Goal: Information Seeking & Learning: Check status

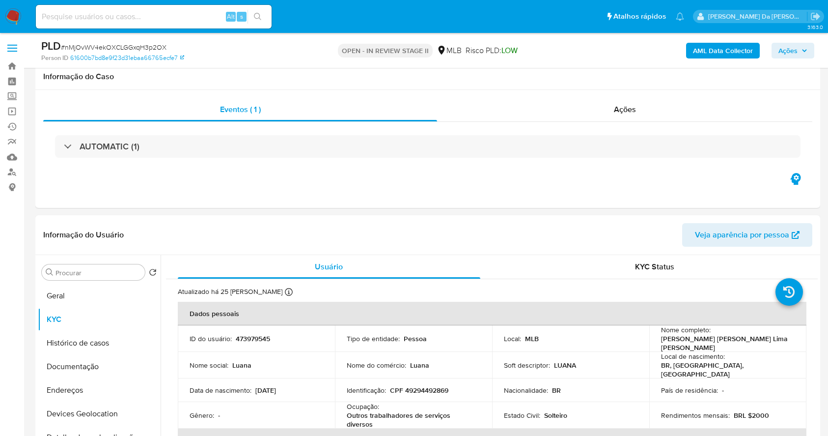
select select "10"
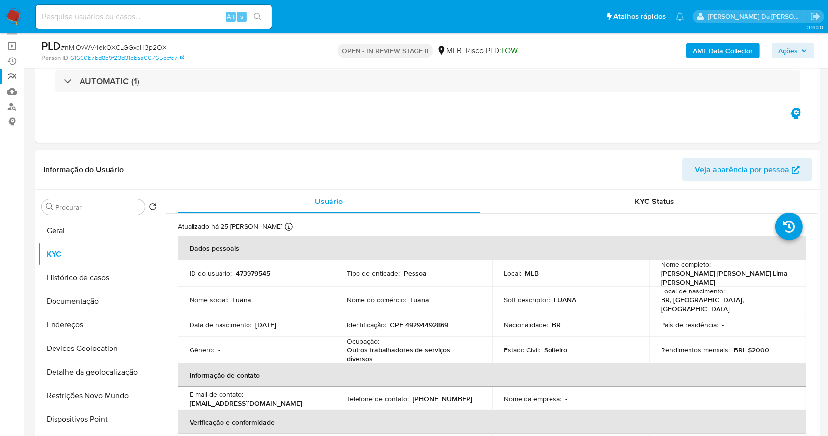
scroll to position [40, 0]
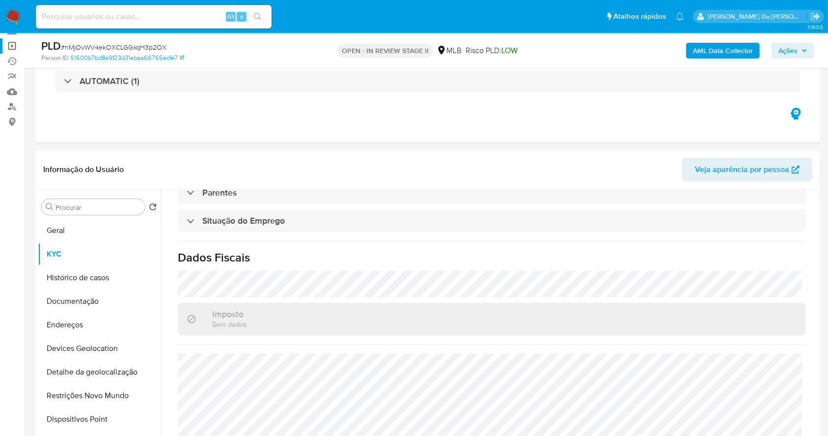
click at [16, 45] on link "Operações em massa" at bounding box center [58, 45] width 117 height 15
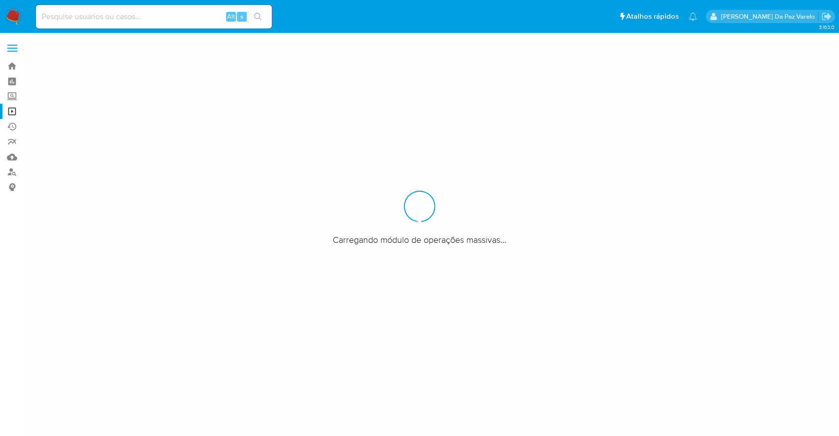
click at [16, 15] on img at bounding box center [13, 16] width 17 height 17
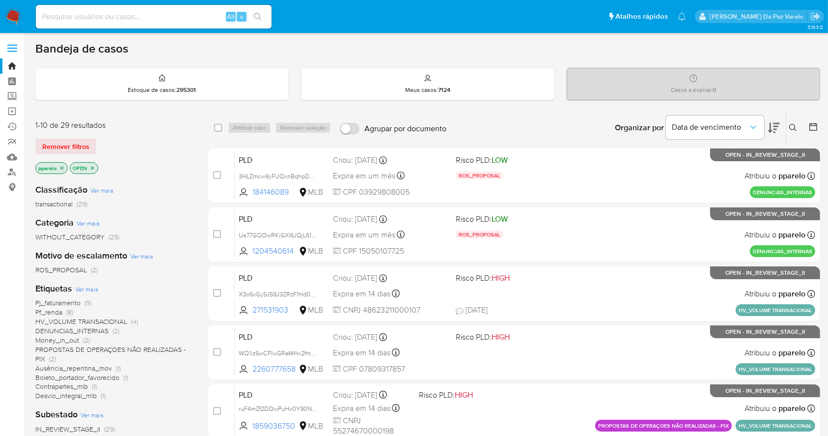
click at [794, 129] on icon at bounding box center [793, 128] width 8 height 8
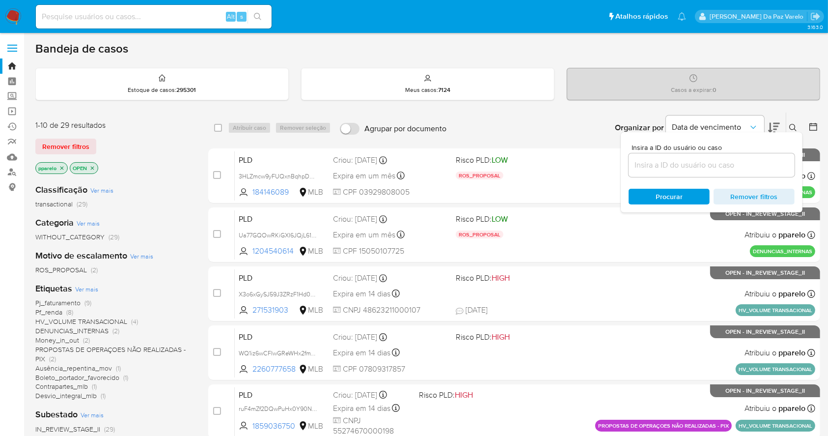
click at [711, 161] on input at bounding box center [712, 165] width 166 height 13
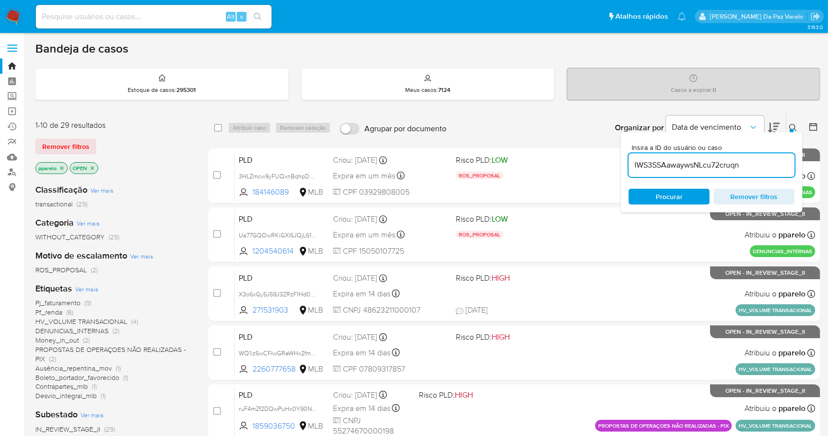
type input "IWS3SSAawaywsNLcu72cruqn"
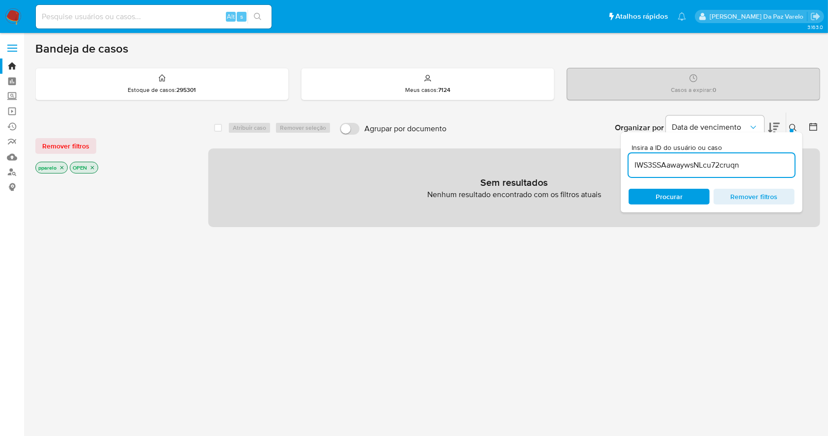
click at [59, 167] on icon "close-filter" at bounding box center [62, 168] width 6 height 6
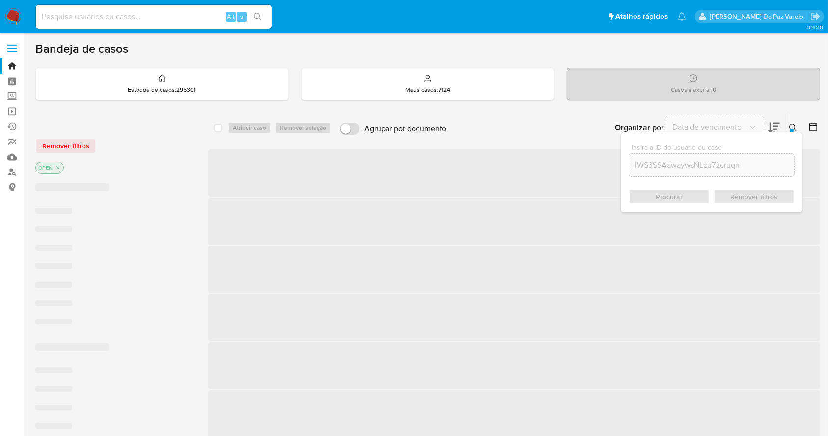
click at [58, 167] on icon "close-filter" at bounding box center [57, 167] width 3 height 3
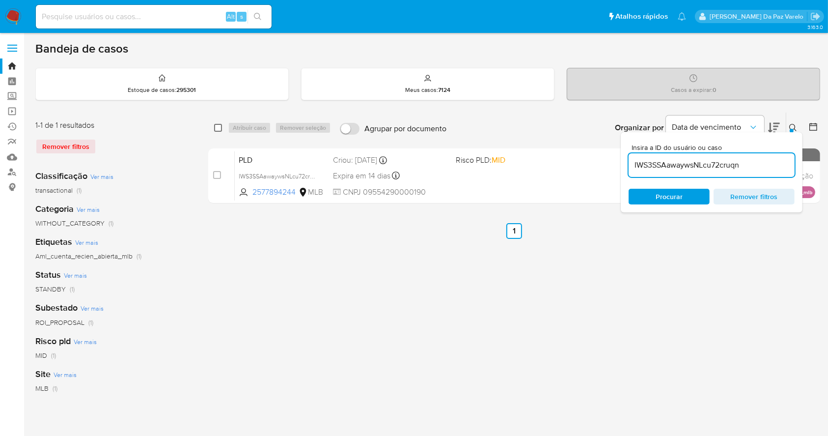
click at [217, 127] on input "checkbox" at bounding box center [218, 128] width 8 height 8
checkbox input "true"
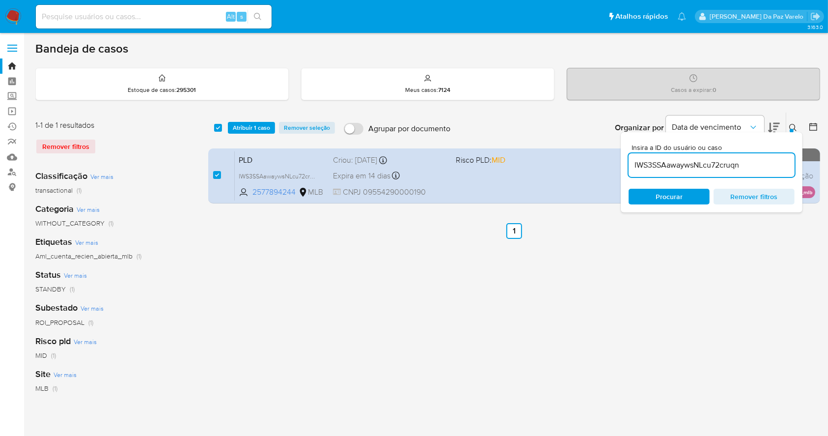
click at [791, 126] on icon at bounding box center [793, 128] width 8 height 8
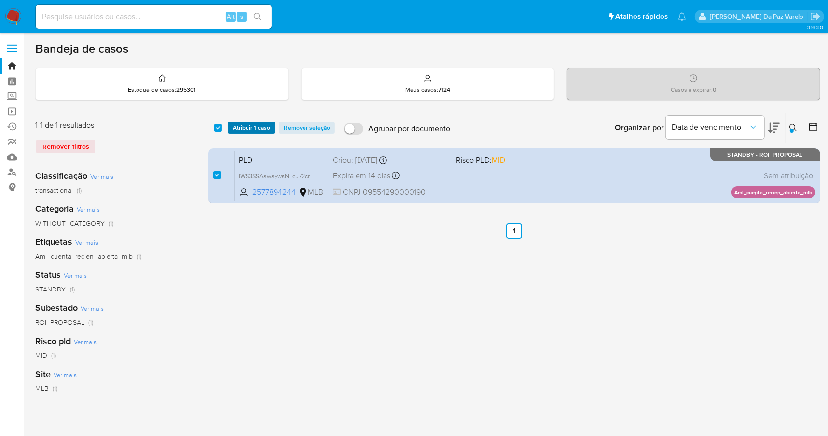
click at [253, 124] on span "Atribuir 1 caso" at bounding box center [251, 128] width 37 height 10
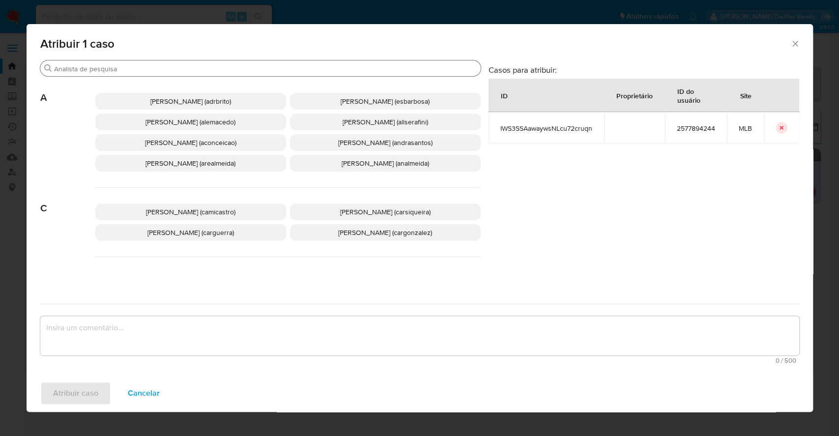
click at [267, 67] on input "Buscar" at bounding box center [265, 68] width 422 height 9
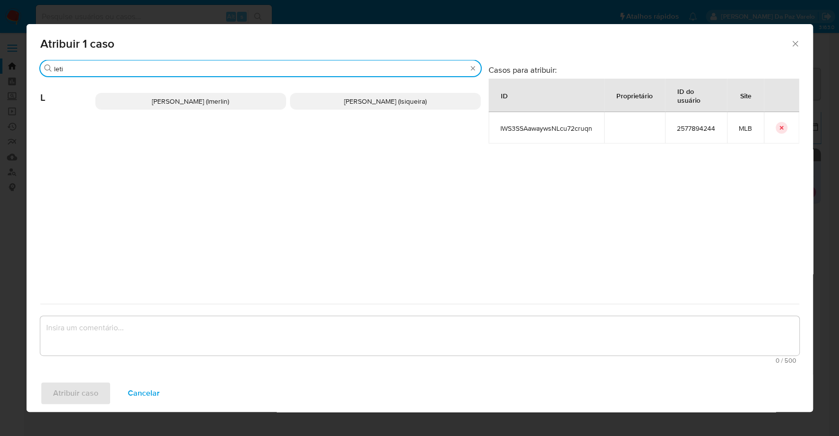
type input "leti"
click at [220, 103] on span "Leticia Bento Merlin (lmerlin)" at bounding box center [190, 101] width 77 height 10
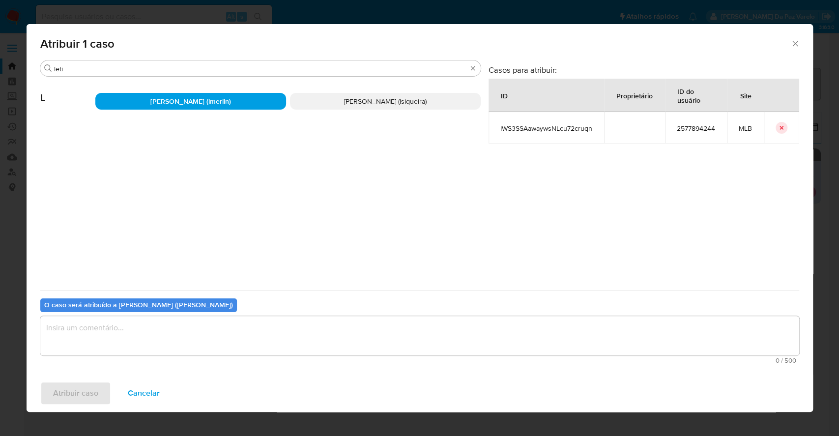
click at [228, 335] on textarea "assign-modal" at bounding box center [419, 335] width 758 height 39
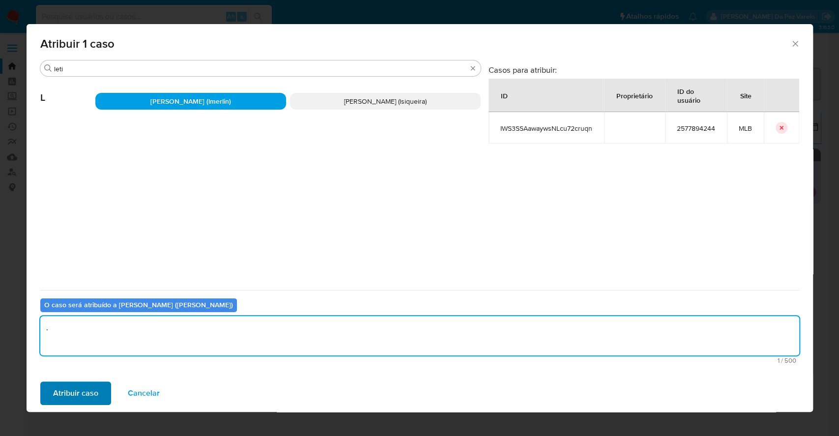
type textarea "."
click at [102, 390] on button "Atribuir caso" at bounding box center [75, 393] width 71 height 24
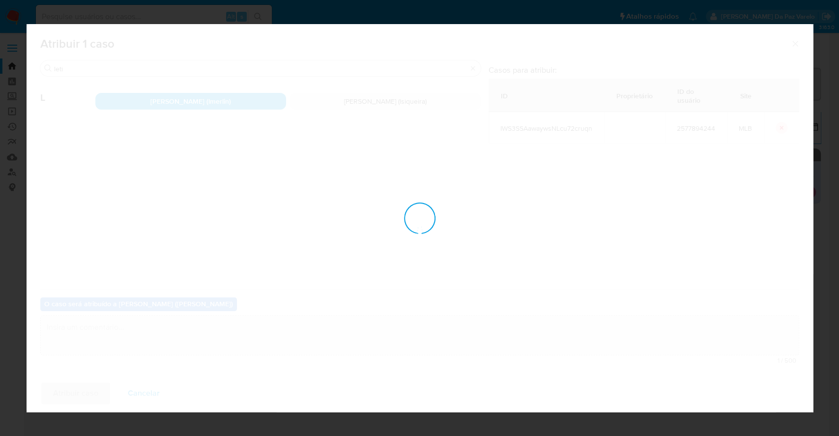
checkbox input "false"
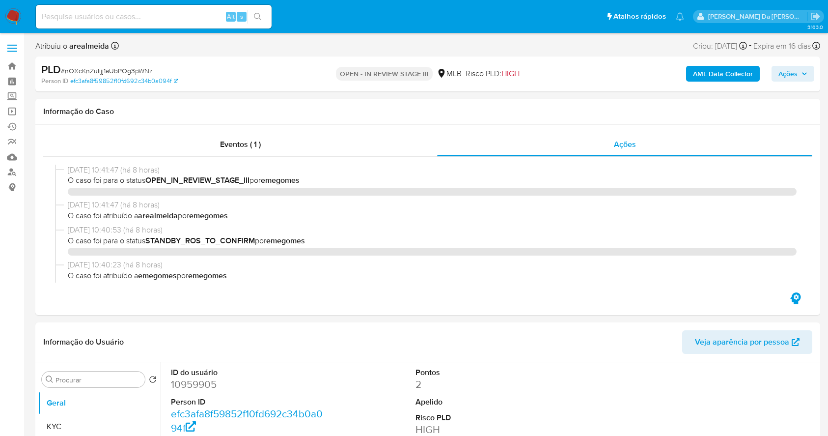
select select "10"
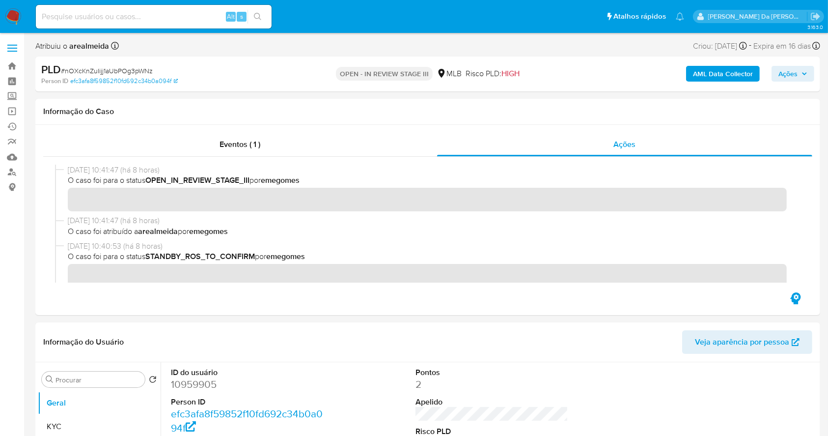
click at [175, 22] on input at bounding box center [154, 16] width 236 height 13
paste input "1631321456"
type input "1631321456"
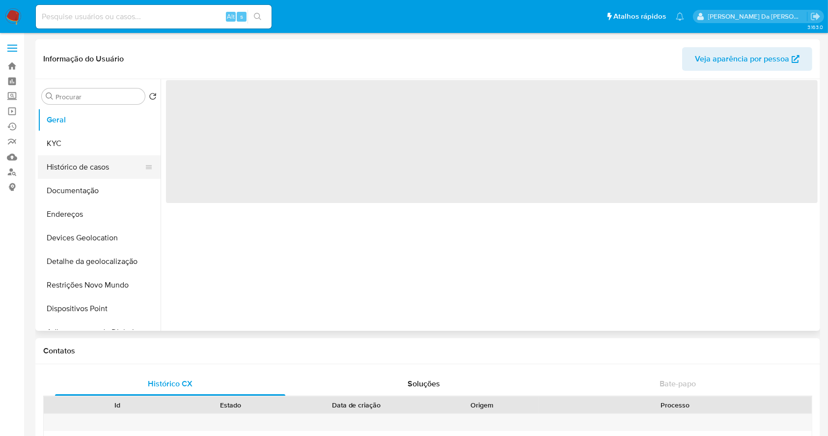
select select "10"
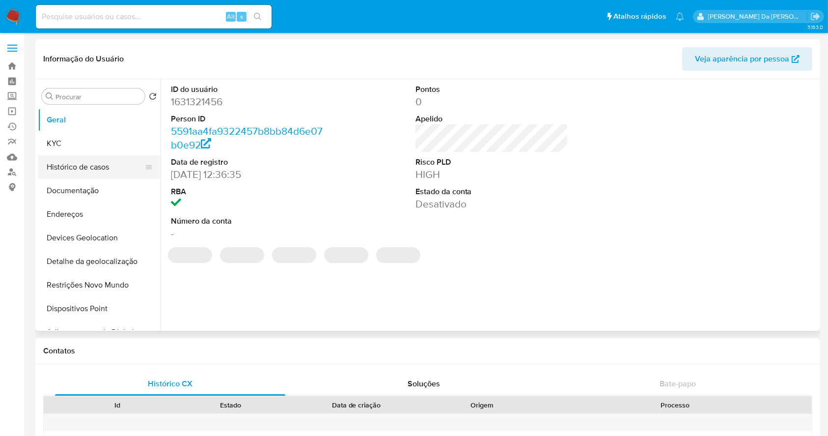
click at [90, 167] on button "Histórico de casos" at bounding box center [95, 167] width 115 height 24
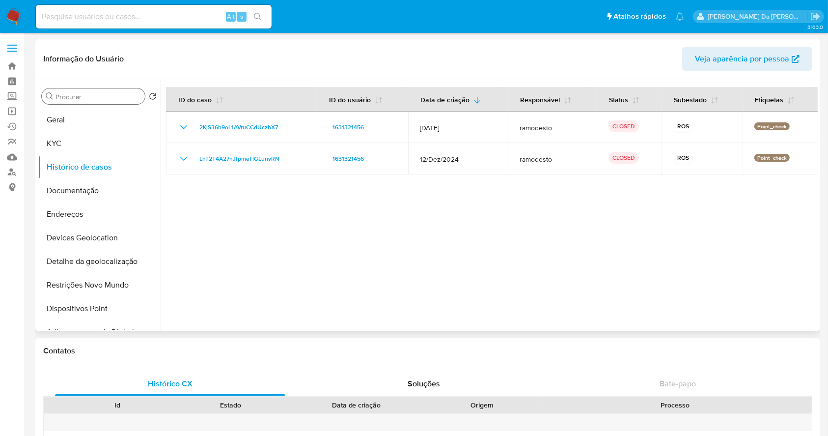
click at [126, 102] on div "Procurar" at bounding box center [93, 96] width 103 height 16
click at [124, 99] on input "Procurar" at bounding box center [98, 96] width 85 height 9
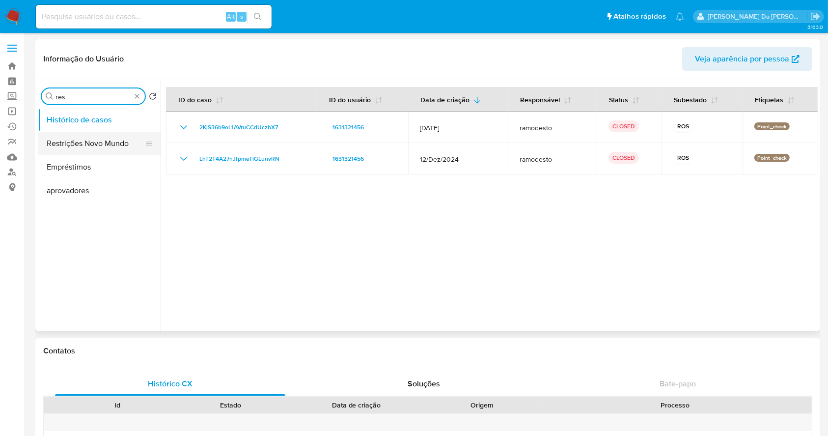
type input "res"
click at [98, 143] on button "Restrições Novo Mundo" at bounding box center [99, 144] width 123 height 24
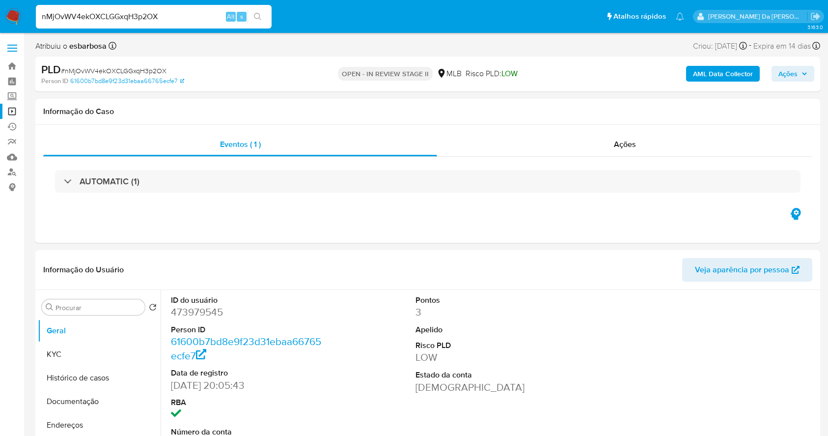
select select "10"
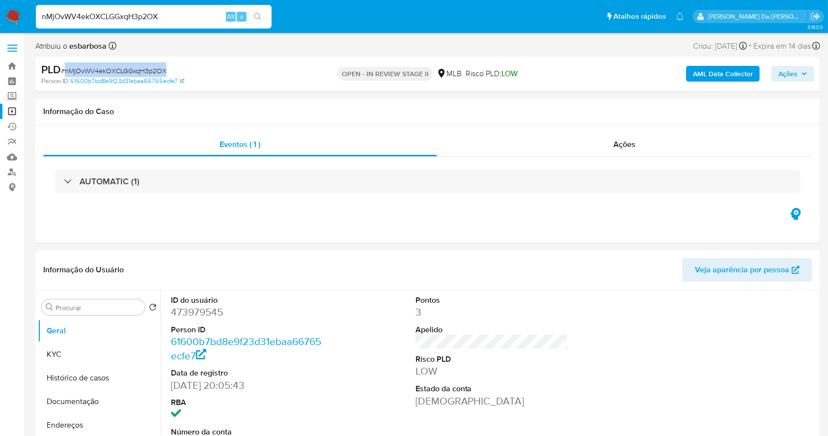
click at [192, 28] on div "nMjOvWV4ekOXCLGGxqH3p2OX Alt s" at bounding box center [154, 17] width 236 height 24
click at [193, 12] on input "nMjOvWV4ekOXCLGGxqH3p2OX" at bounding box center [154, 16] width 236 height 13
click at [193, 13] on input "nMjOvWV4ekOXCLGGxqH3p2OX" at bounding box center [154, 16] width 236 height 13
paste input "1726079621"
type input "1726079621"
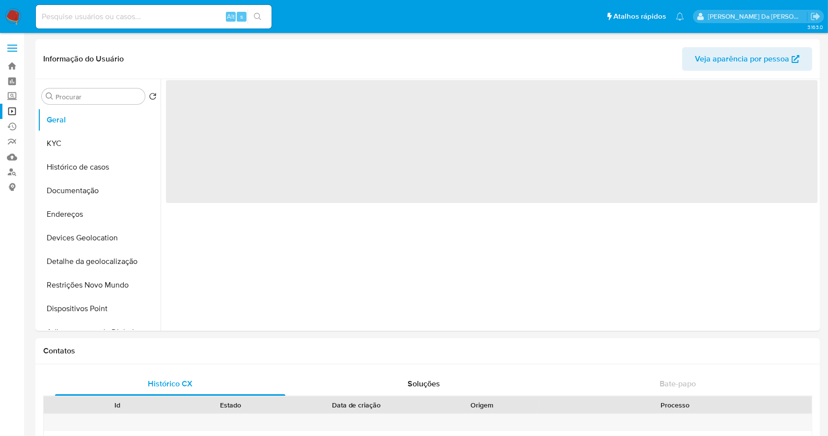
select select "10"
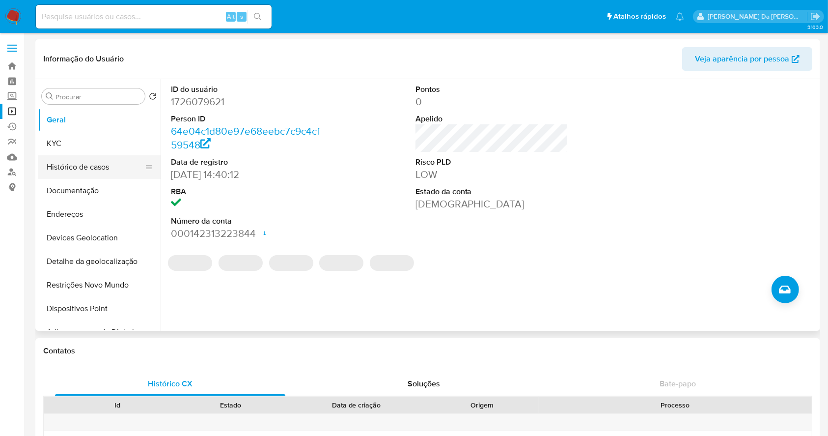
click at [103, 168] on button "Histórico de casos" at bounding box center [95, 167] width 115 height 24
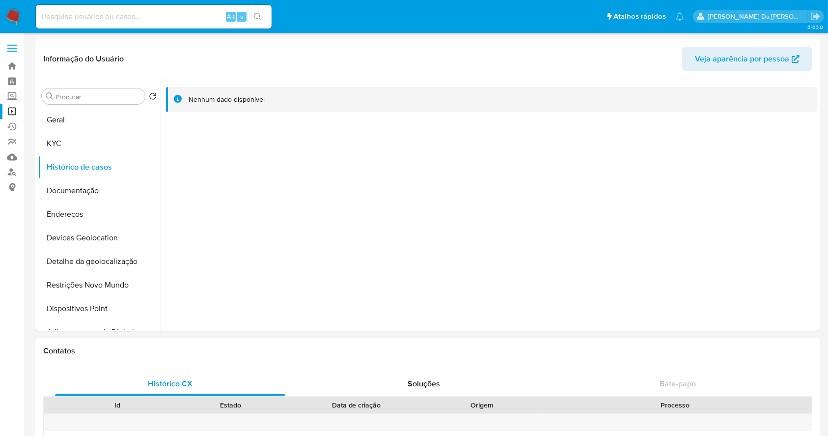
click at [167, 26] on div "Alt s" at bounding box center [154, 17] width 236 height 24
click at [177, 18] on input at bounding box center [154, 16] width 236 height 13
paste input "1725562357"
type input "1725562357"
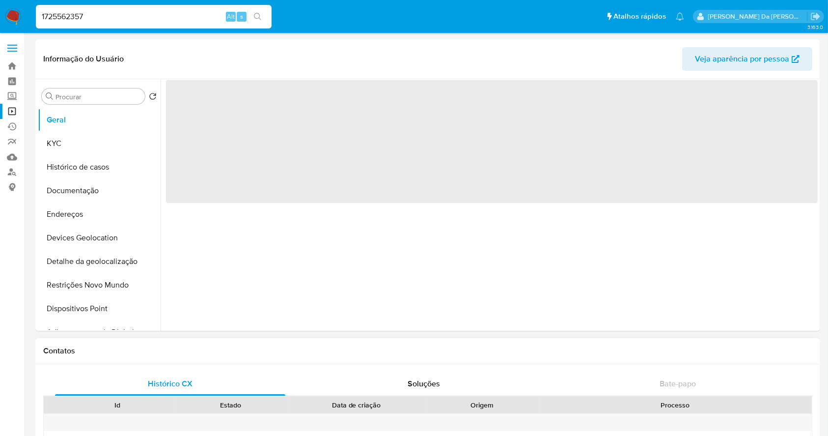
select select "10"
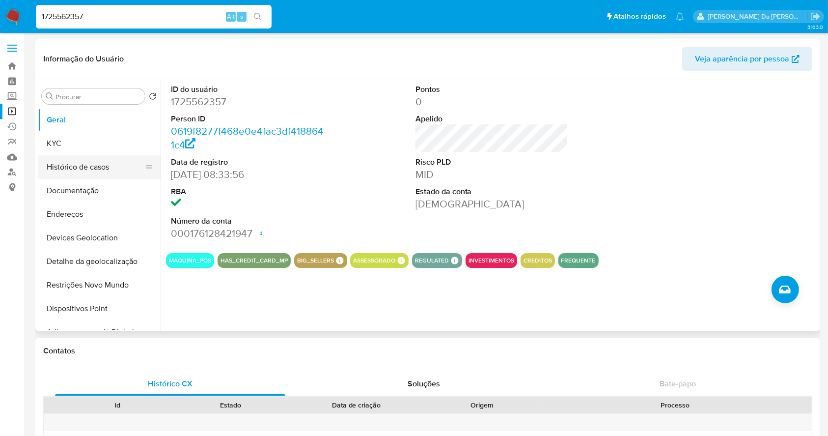
click at [78, 163] on button "Histórico de casos" at bounding box center [95, 167] width 115 height 24
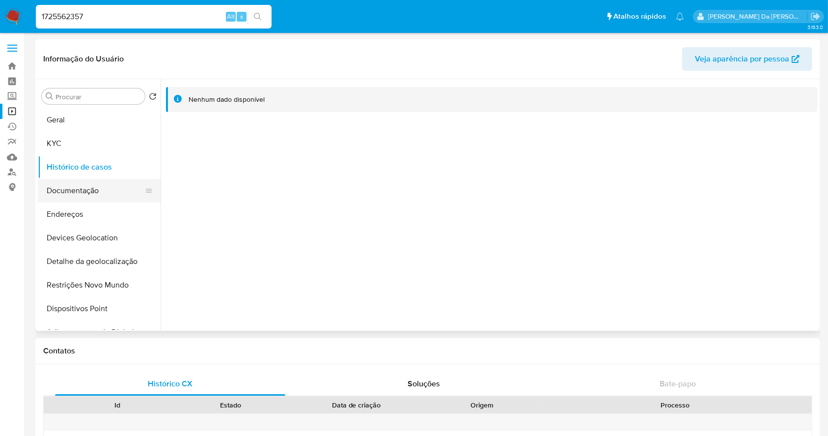
click at [82, 188] on button "Documentação" at bounding box center [95, 191] width 115 height 24
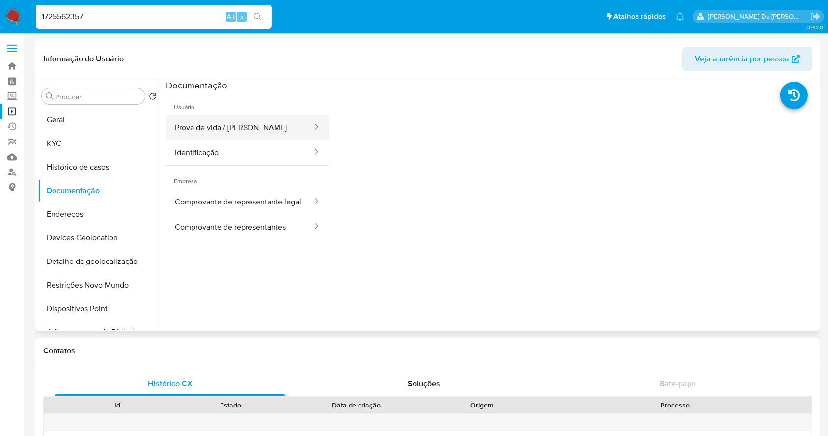
click at [215, 133] on button "Prova de vida / Selfie" at bounding box center [239, 127] width 147 height 25
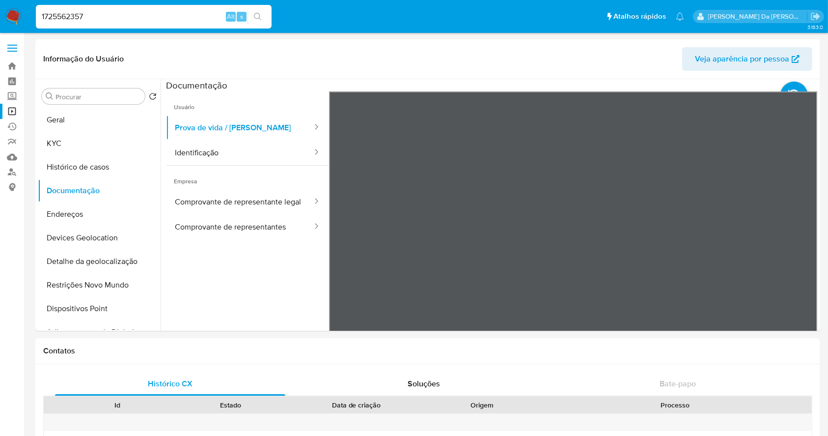
click at [112, 8] on div "1725562357 Alt s" at bounding box center [154, 17] width 236 height 24
click at [111, 8] on div "1725562357 Alt s" at bounding box center [154, 17] width 236 height 24
click at [106, 17] on input "1725562357" at bounding box center [154, 16] width 236 height 13
paste input "7939304"
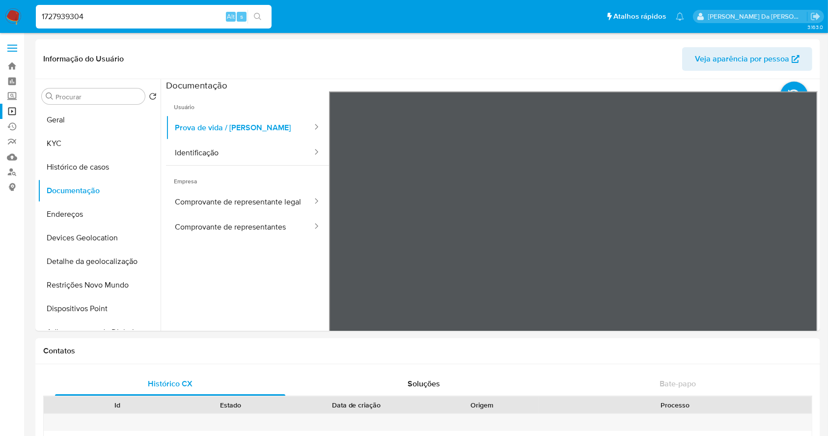
type input "1727939304"
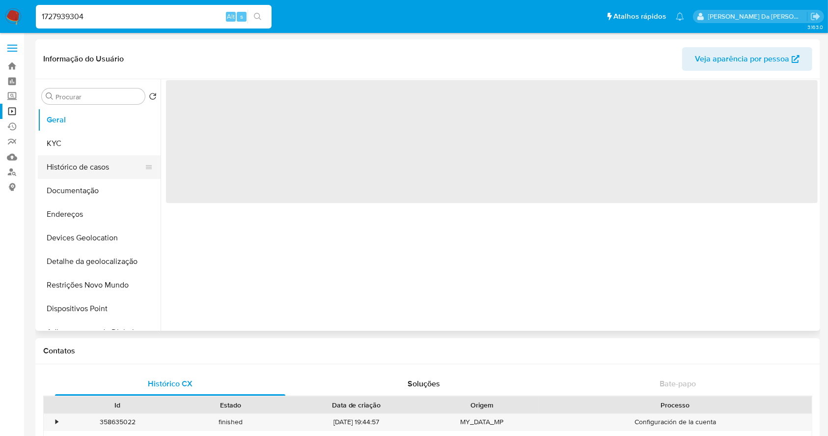
select select "10"
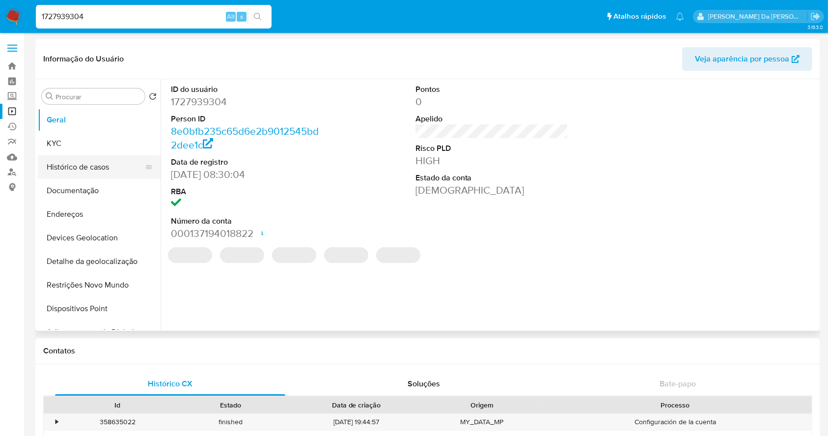
click at [102, 168] on button "Histórico de casos" at bounding box center [95, 167] width 115 height 24
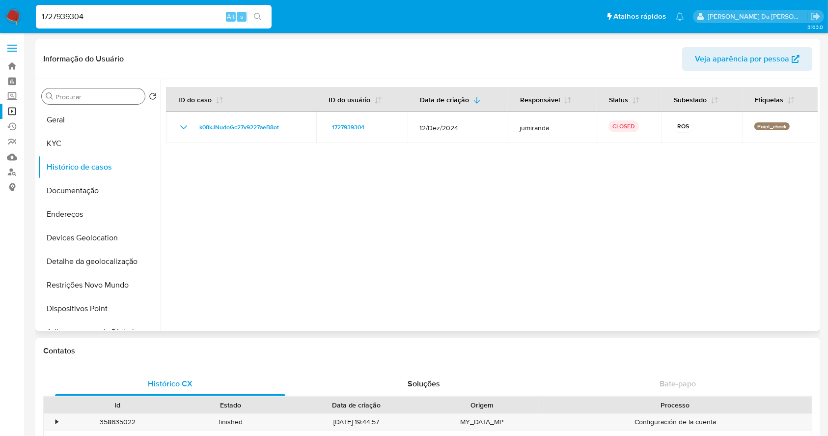
click at [107, 97] on input "Procurar" at bounding box center [98, 96] width 85 height 9
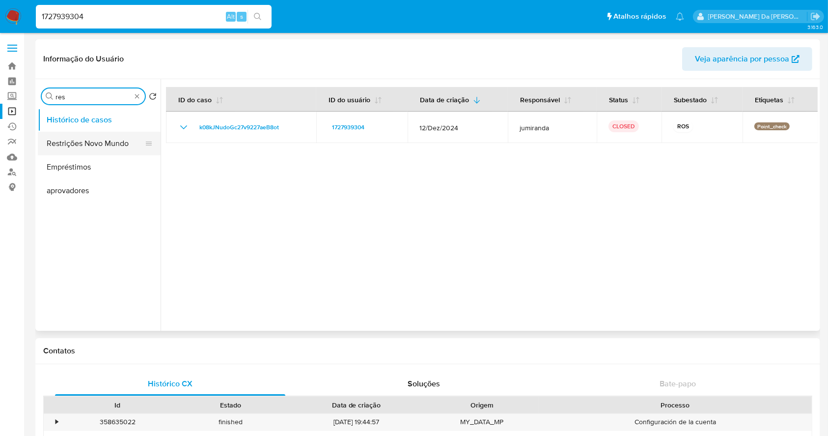
type input "res"
click at [105, 144] on button "Restrições Novo Mundo" at bounding box center [95, 144] width 115 height 24
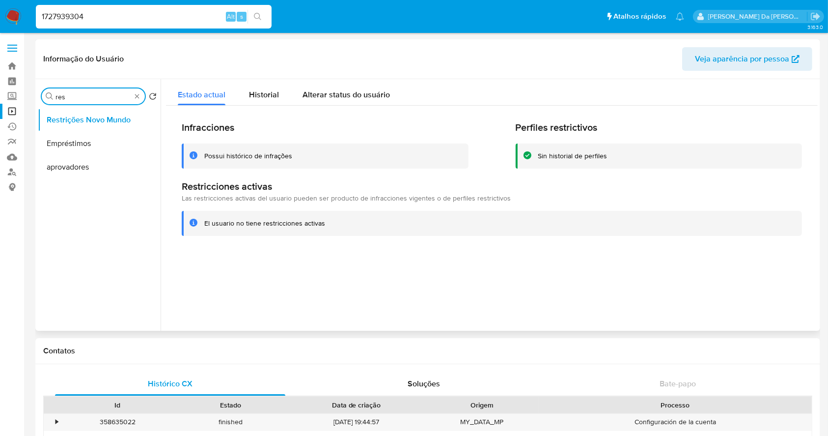
click at [86, 100] on input "res" at bounding box center [94, 96] width 76 height 9
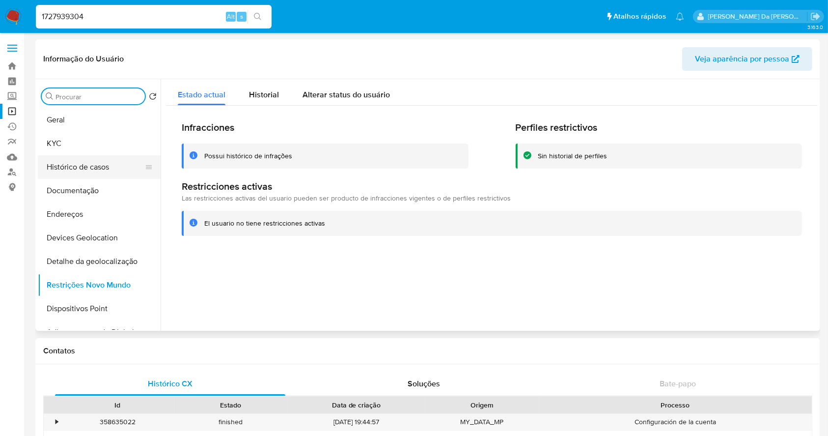
click at [93, 174] on button "Histórico de casos" at bounding box center [95, 167] width 115 height 24
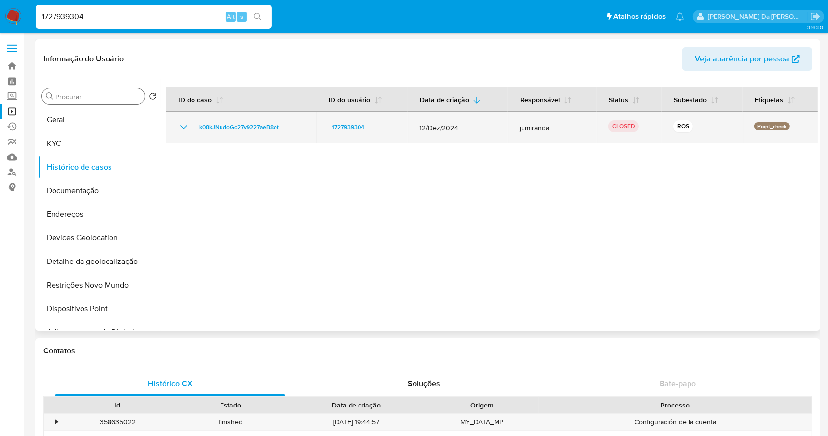
click at [185, 127] on icon "Mostrar/Ocultar" at bounding box center [183, 127] width 7 height 4
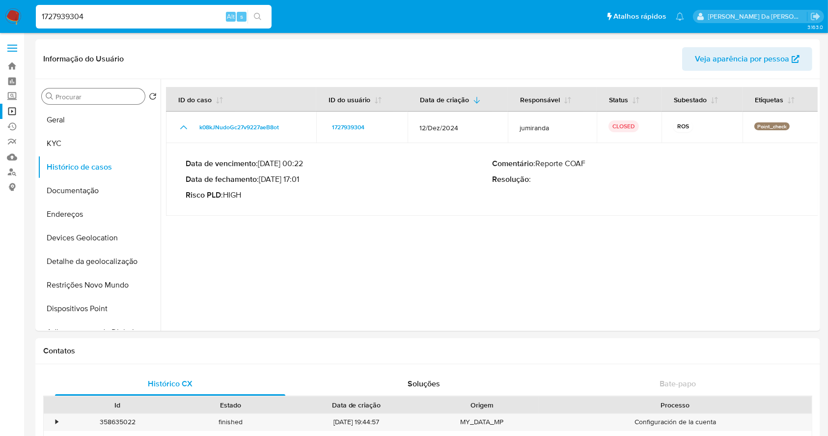
click at [167, 8] on div "1727939304 Alt s" at bounding box center [154, 17] width 236 height 24
click at [160, 16] on input "1727939304" at bounding box center [154, 16] width 236 height 13
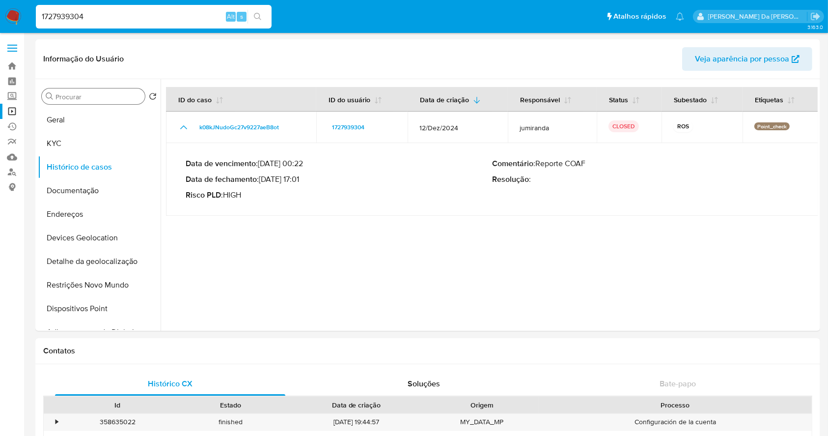
paste input "43405296"
type input "1743405296"
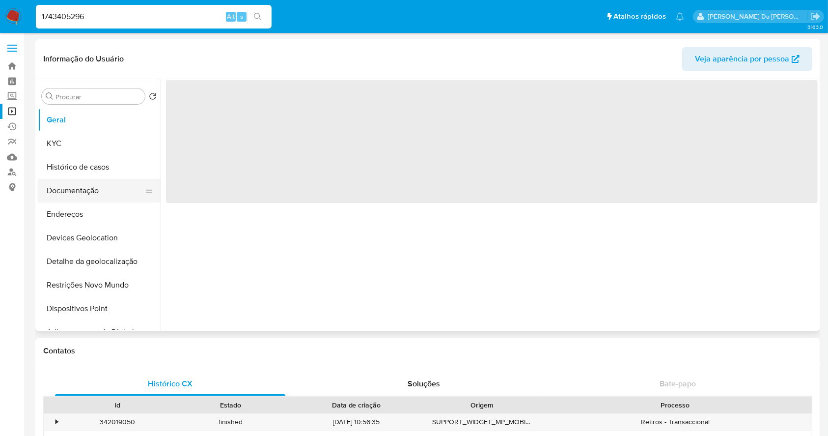
select select "10"
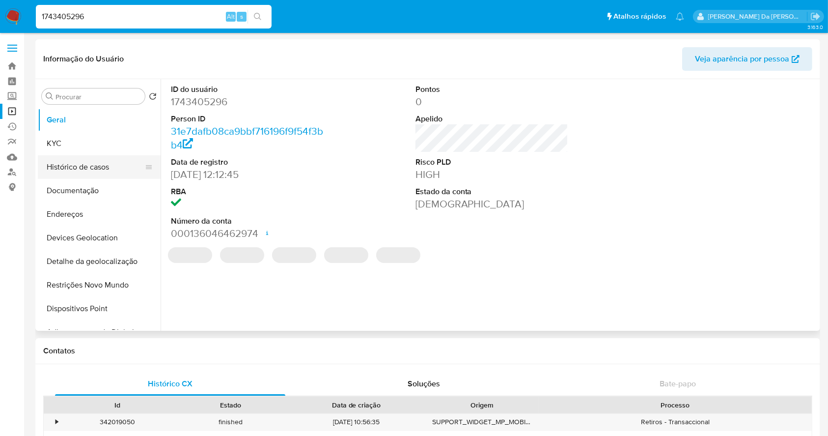
click at [97, 164] on button "Histórico de casos" at bounding box center [95, 167] width 115 height 24
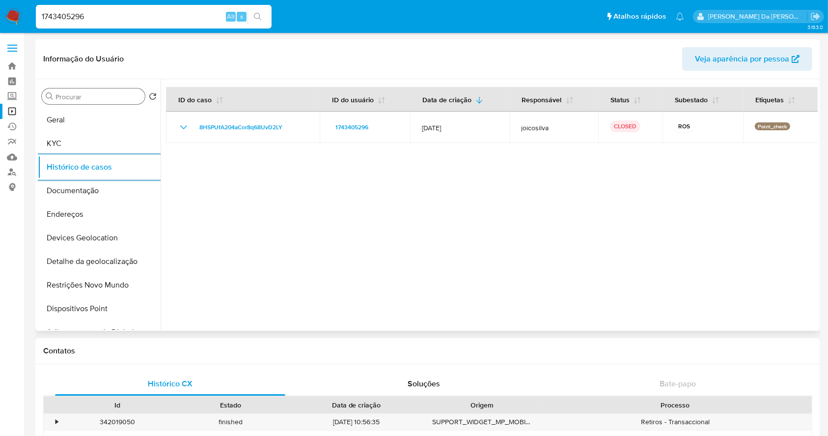
click at [103, 92] on input "Procurar" at bounding box center [98, 96] width 85 height 9
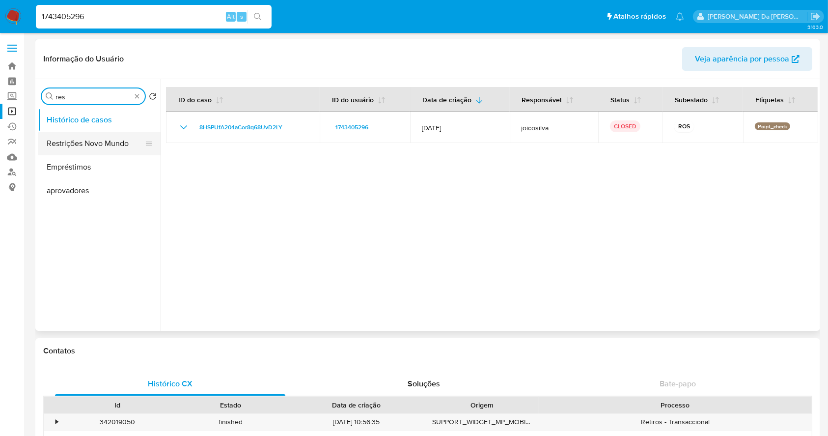
type input "res"
click at [112, 132] on button "Restrições Novo Mundo" at bounding box center [95, 144] width 115 height 24
